Goal: Navigation & Orientation: Understand site structure

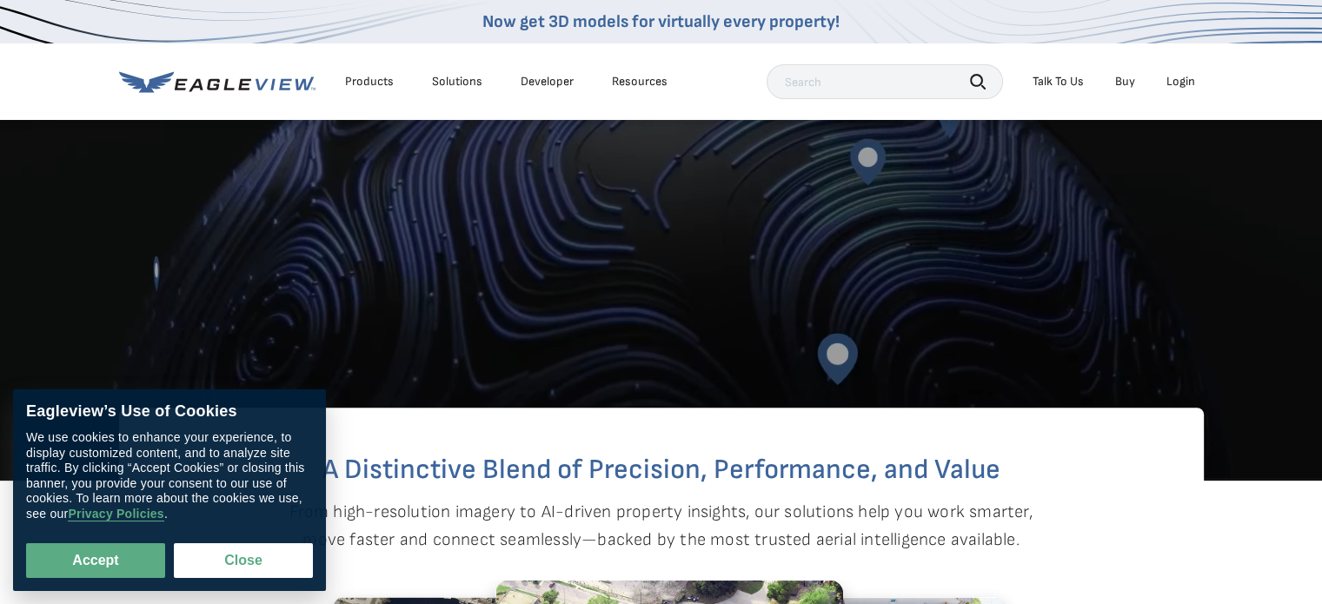
scroll to position [434, 0]
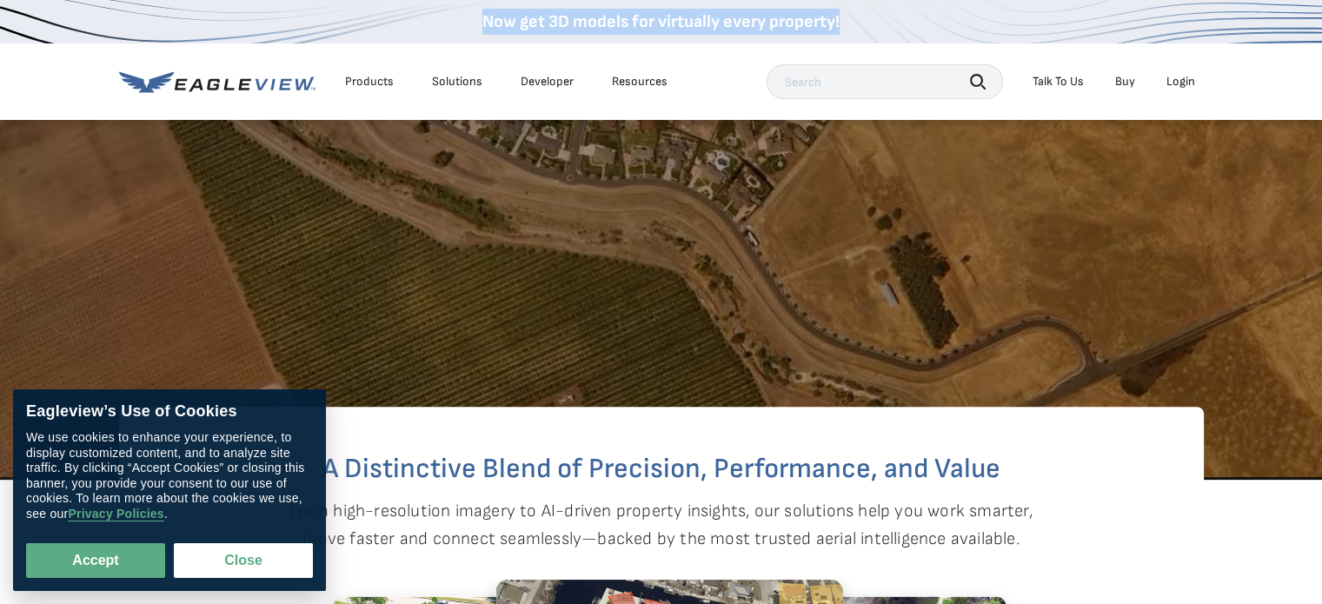
drag, startPoint x: 1059, startPoint y: 32, endPoint x: 376, endPoint y: 27, distance: 683.0
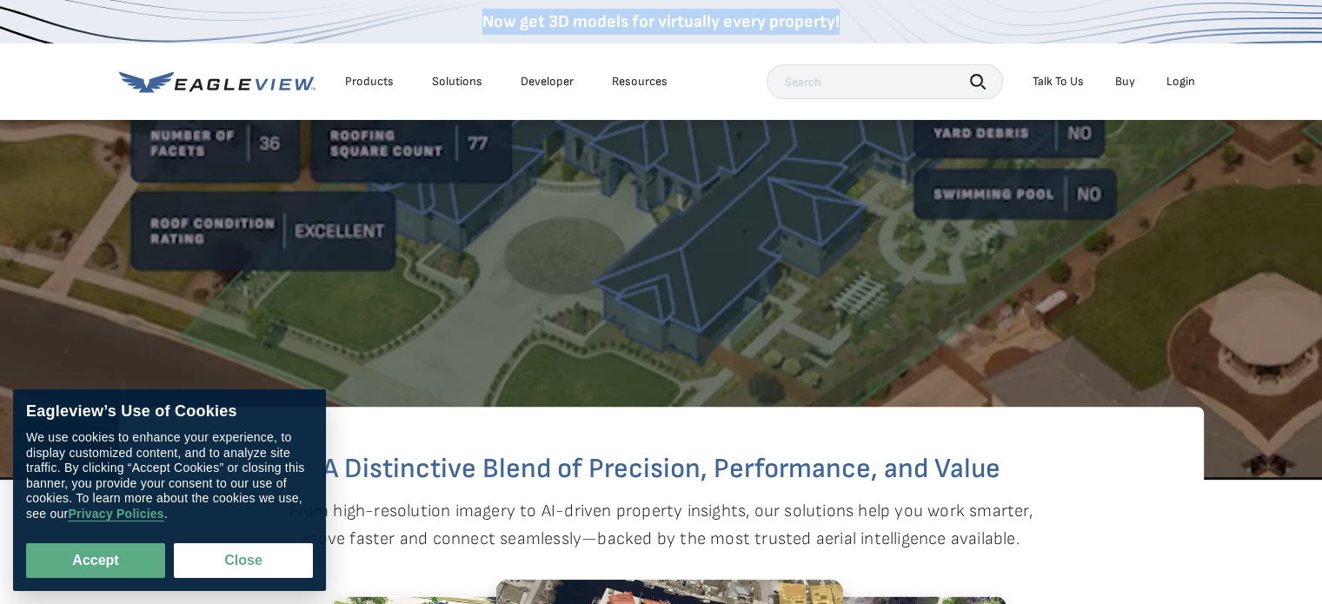
click at [376, 27] on div "Now get 3D models for virtually every property!" at bounding box center [661, 21] width 1322 height 43
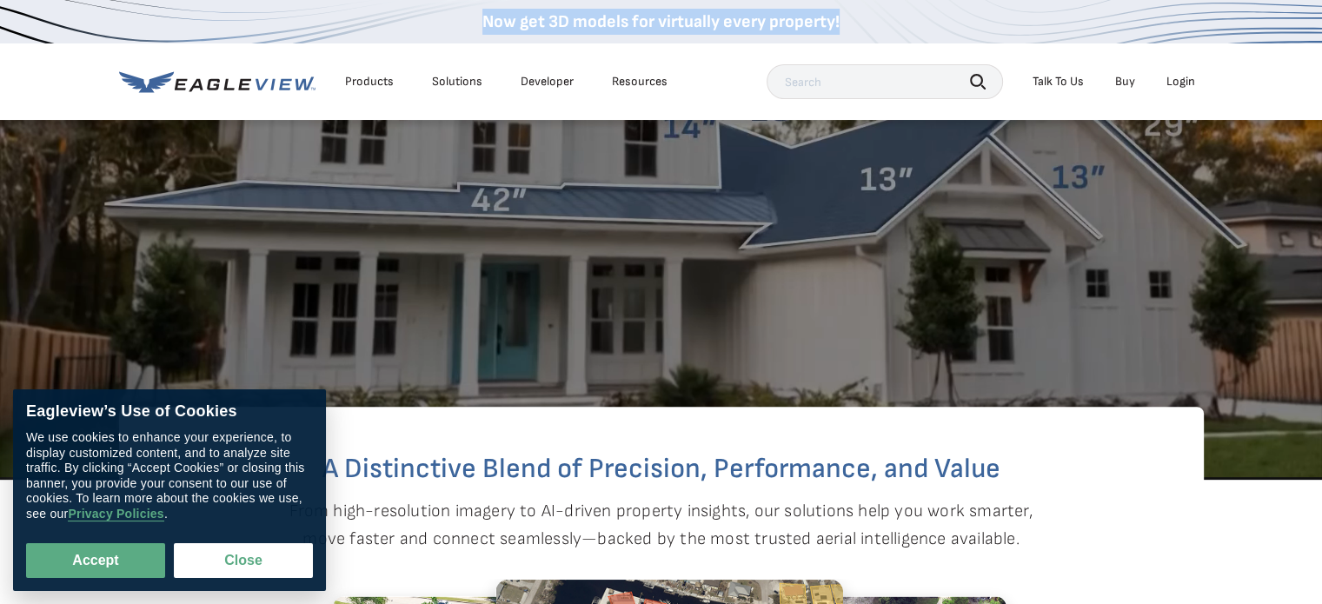
click at [372, 27] on div "Now get 3D models for virtually every property!" at bounding box center [661, 21] width 1322 height 43
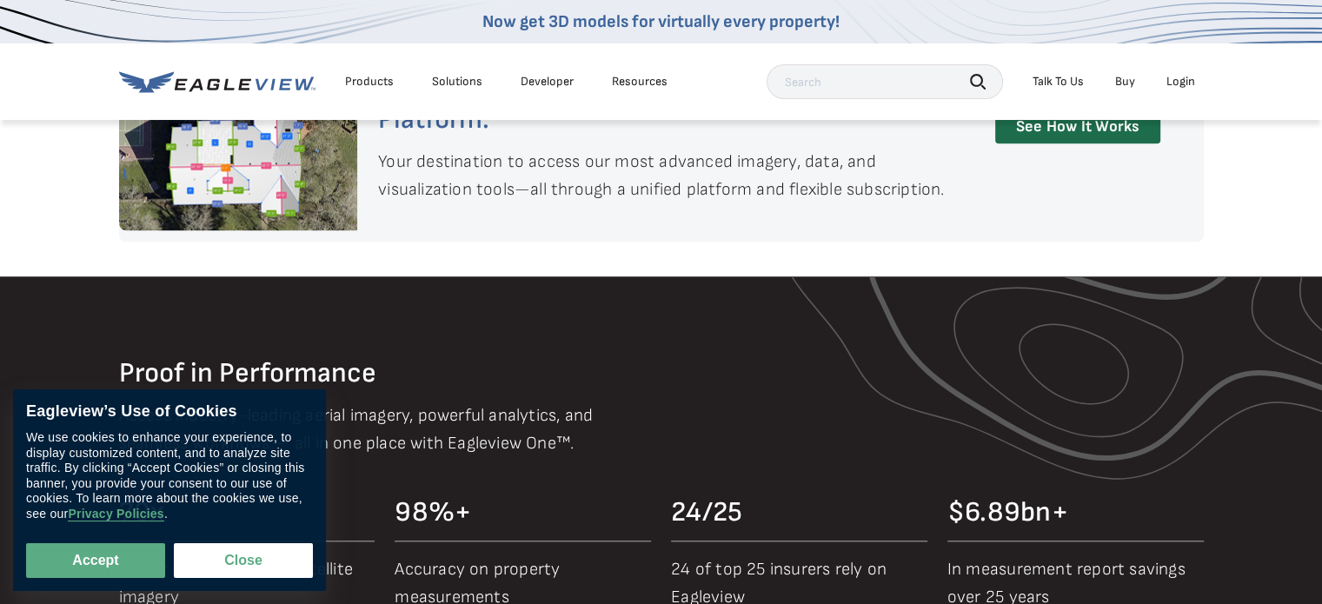
scroll to position [1477, 0]
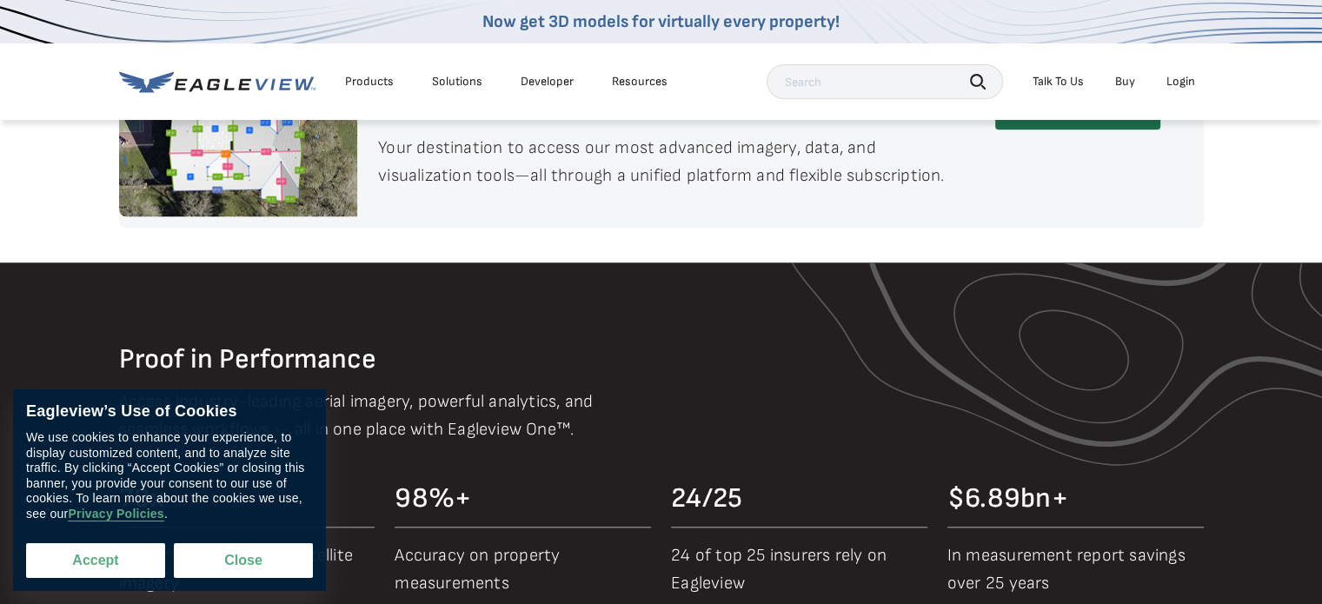
click at [99, 560] on button "Accept" at bounding box center [95, 560] width 139 height 35
checkbox input "true"
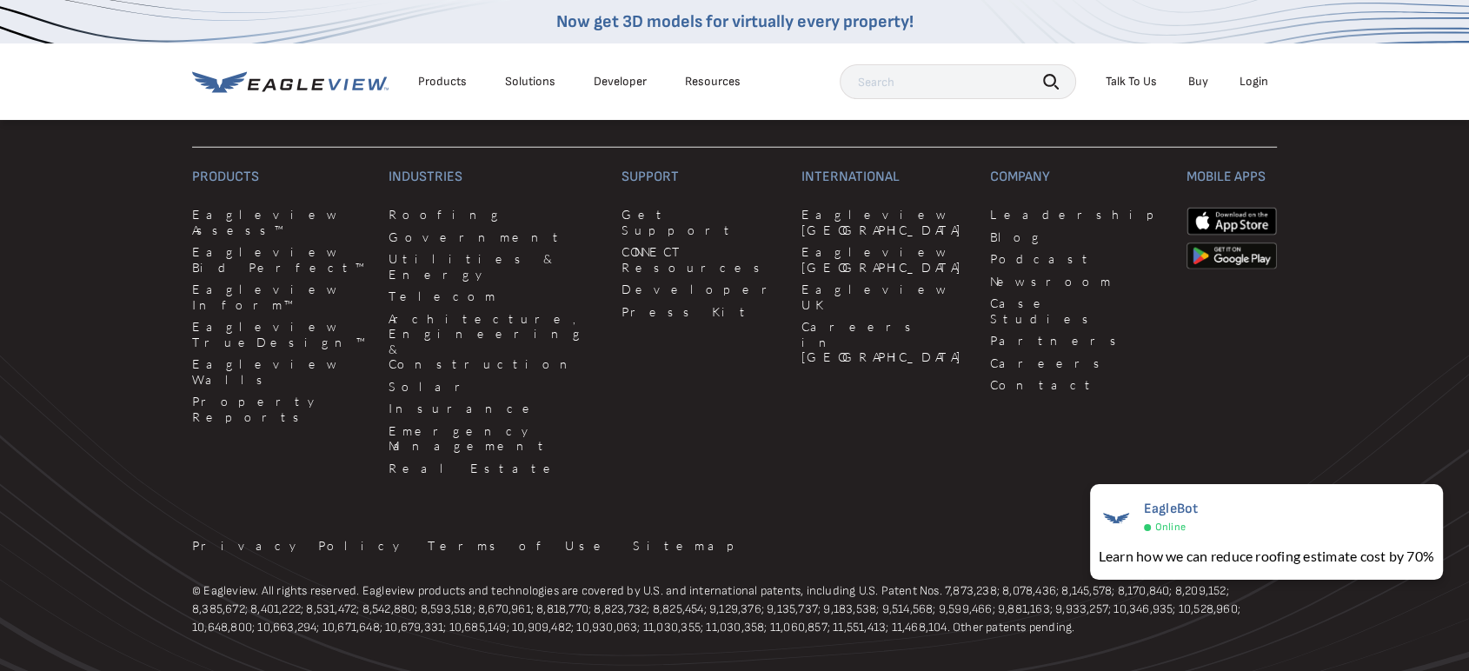
scroll to position [4760, 0]
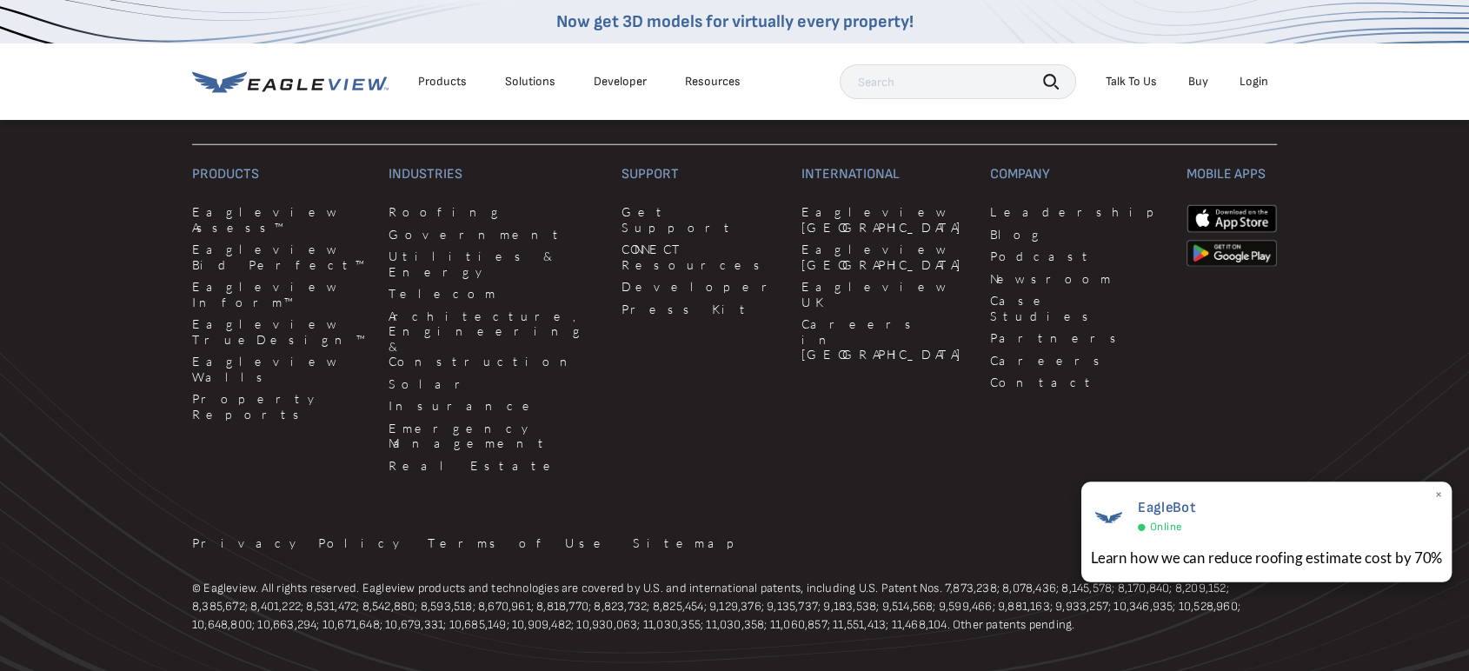
click at [1321, 494] on span "×" at bounding box center [1438, 496] width 10 height 18
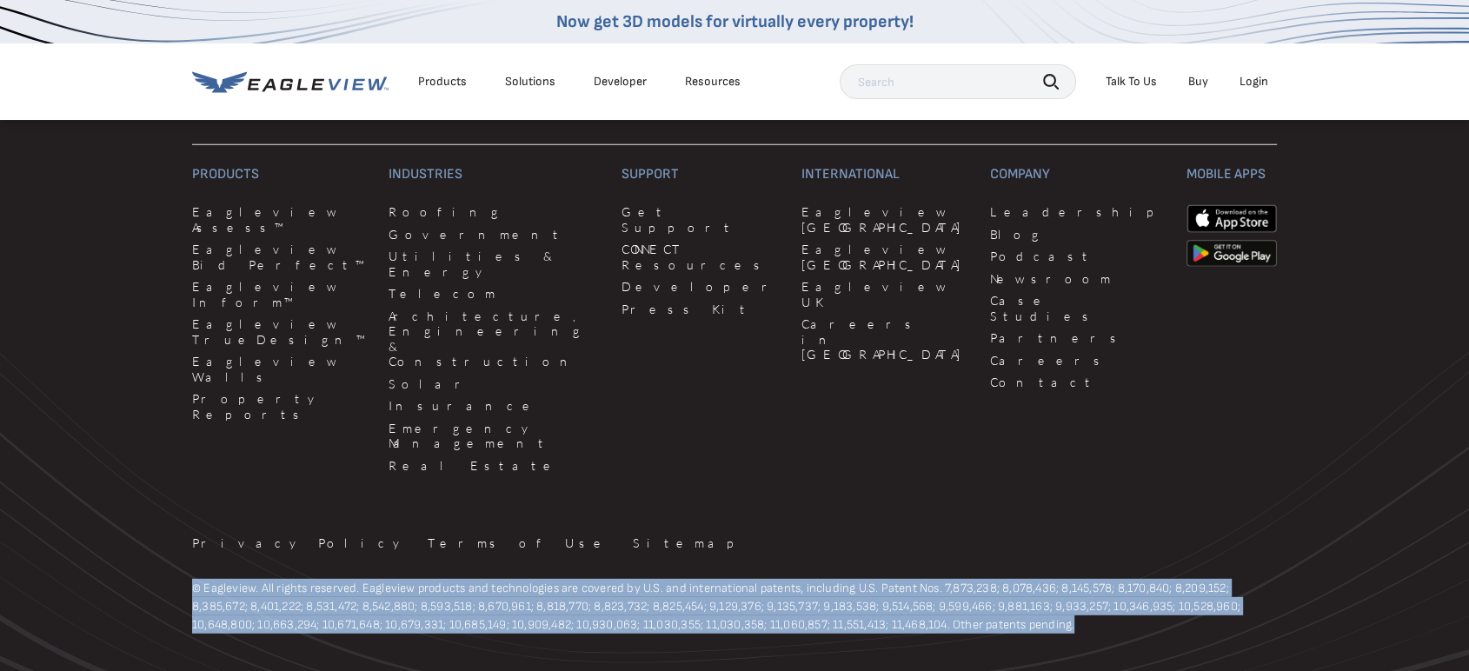
drag, startPoint x: 201, startPoint y: 519, endPoint x: 1126, endPoint y: 562, distance: 926.5
click at [1125, 562] on footer "Products Eagleview Assess™ Eagleview Bid Perfect™ Eagleview Inform™ Eagleview T…" at bounding box center [734, 392] width 1469 height 751
click at [1126, 562] on footer "Products Eagleview Assess™ Eagleview Bid Perfect™ Eagleview Inform™ Eagleview T…" at bounding box center [734, 392] width 1469 height 751
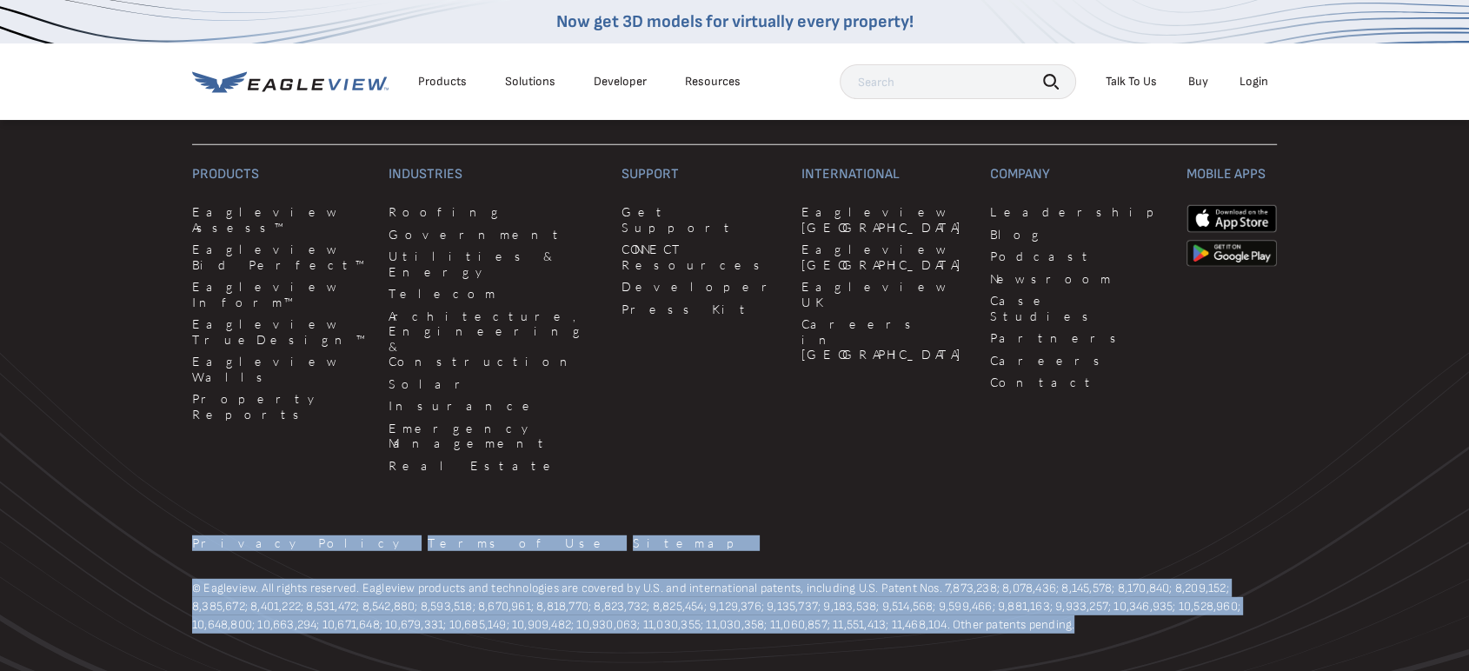
drag, startPoint x: 1152, startPoint y: 547, endPoint x: 141, endPoint y: 464, distance: 1014.9
click at [141, 464] on footer "Products Eagleview Assess™ Eagleview Bid Perfect™ Eagleview Inform™ Eagleview T…" at bounding box center [734, 392] width 1469 height 751
click at [633, 535] on div "Privacy Policy Terms of Use Sitemap" at bounding box center [734, 546] width 1084 height 23
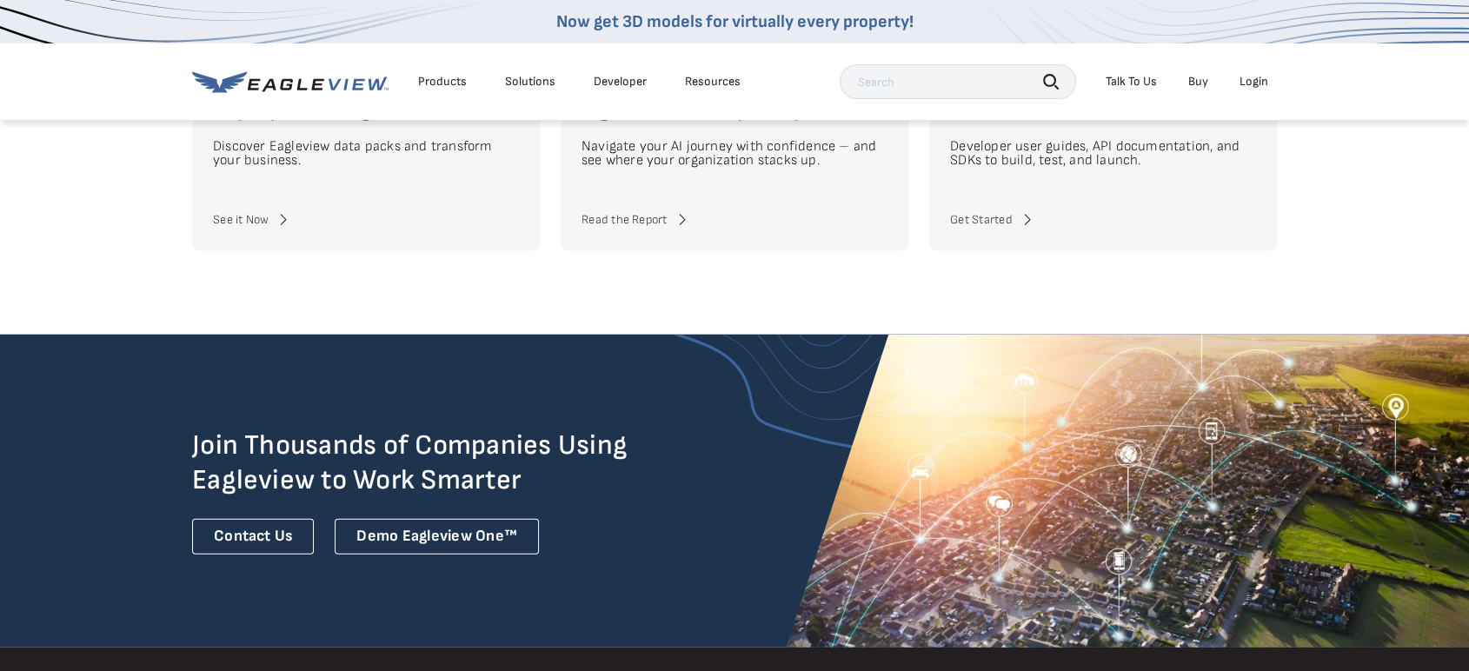
scroll to position [3795, 0]
